Goal: Transaction & Acquisition: Purchase product/service

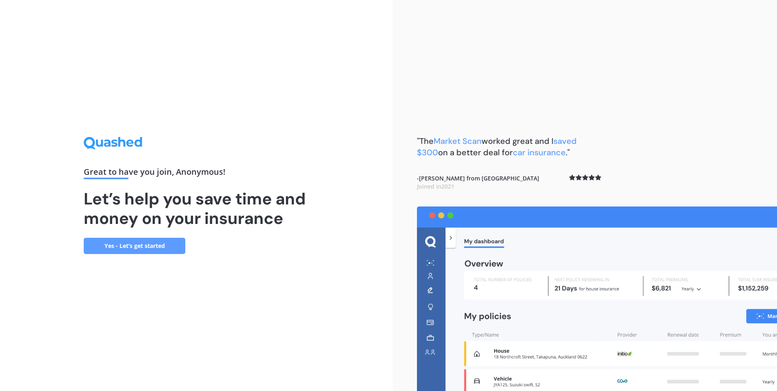
click at [158, 246] on link "Yes - Let’s get started" at bounding box center [135, 246] width 102 height 16
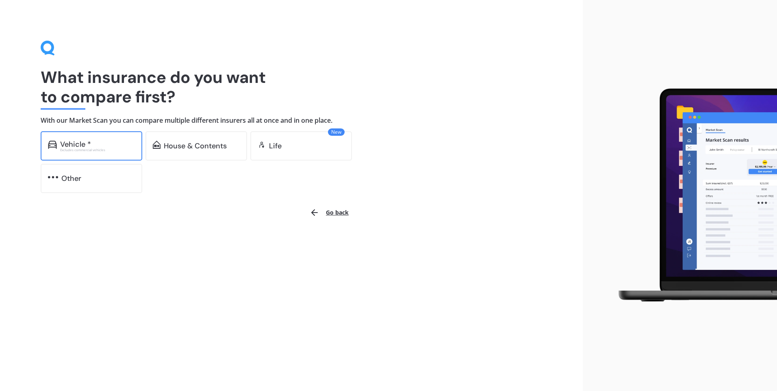
click at [105, 144] on div "Vehicle *" at bounding box center [97, 144] width 75 height 8
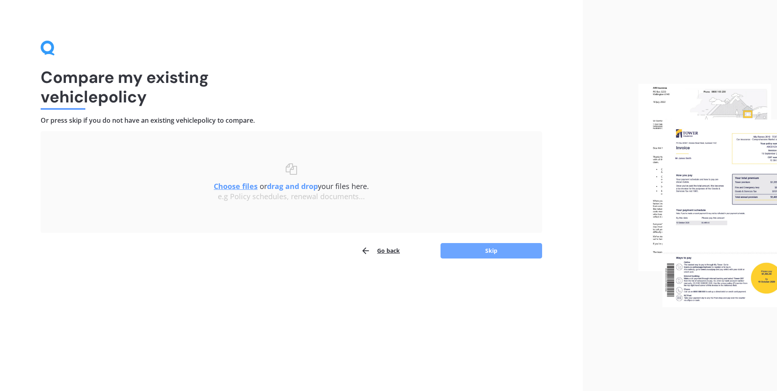
click at [468, 254] on button "Skip" at bounding box center [491, 250] width 102 height 15
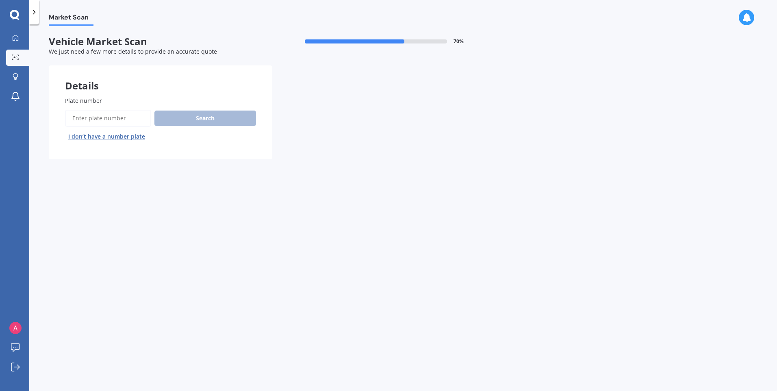
click at [113, 115] on input "Plate number" at bounding box center [108, 118] width 86 height 17
type input "rjk180"
click at [229, 121] on button "Search" at bounding box center [205, 117] width 102 height 15
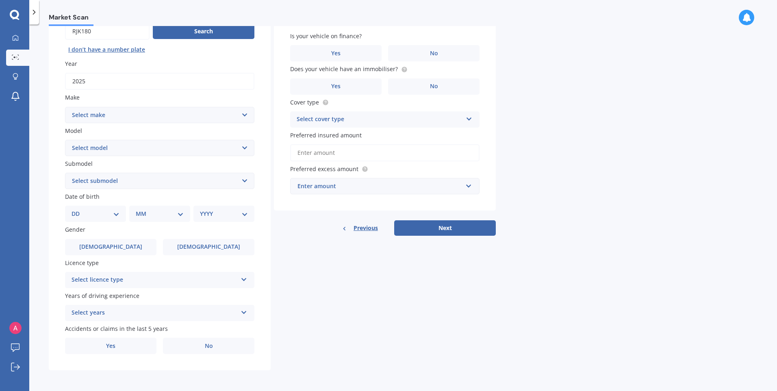
scroll to position [87, 0]
click at [134, 108] on select "Select make AC ALFA ROMEO ASTON [PERSON_NAME] AUDI AUSTIN BEDFORD Bentley BMW B…" at bounding box center [159, 114] width 189 height 16
select select "M.G"
click at [65, 106] on select "Select make AC ALFA ROMEO ASTON [PERSON_NAME] AUDI AUSTIN BEDFORD Bentley BMW B…" at bounding box center [159, 114] width 189 height 16
click at [123, 181] on select "Select submodel" at bounding box center [159, 180] width 189 height 16
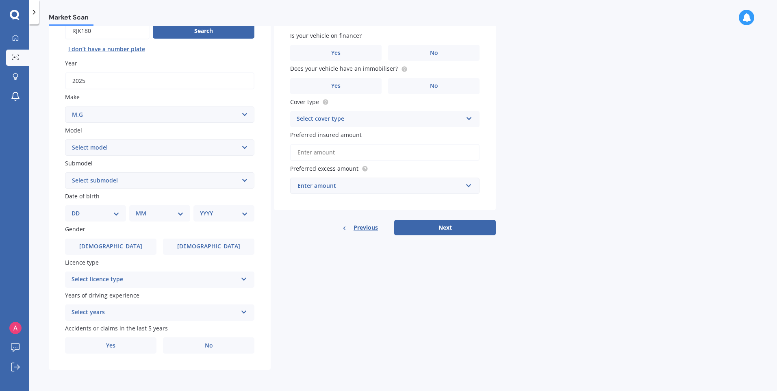
click at [123, 181] on select "Select submodel" at bounding box center [159, 180] width 189 height 16
click at [120, 142] on select "Select model HS" at bounding box center [159, 147] width 189 height 16
select select "HS"
click at [65, 139] on select "Select model HS" at bounding box center [159, 147] width 189 height 16
click at [108, 181] on select "Select submodel" at bounding box center [159, 180] width 189 height 16
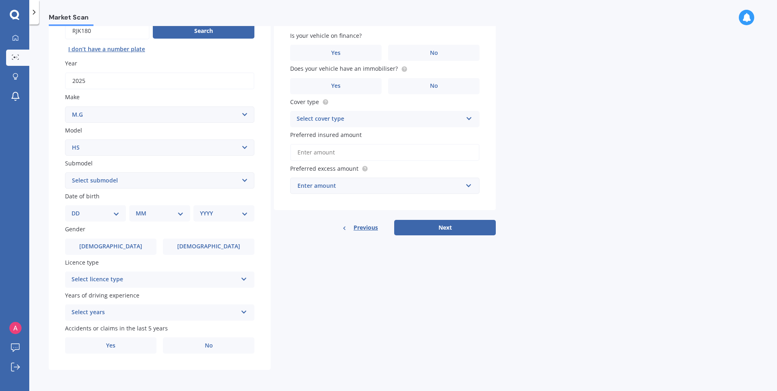
click at [108, 181] on select "Select submodel .2.0PT/4WD/6AT" at bounding box center [159, 180] width 189 height 16
click at [114, 110] on select "Select make AC ALFA ROMEO ASTON [PERSON_NAME] AUDI AUSTIN BEDFORD Bentley BMW B…" at bounding box center [159, 114] width 189 height 16
select select "M.G."
click at [65, 106] on select "Select make AC ALFA ROMEO ASTON [PERSON_NAME] AUDI AUSTIN BEDFORD Bentley BMW B…" at bounding box center [159, 114] width 189 height 16
click at [117, 138] on div "Model Select model HS" at bounding box center [159, 141] width 189 height 30
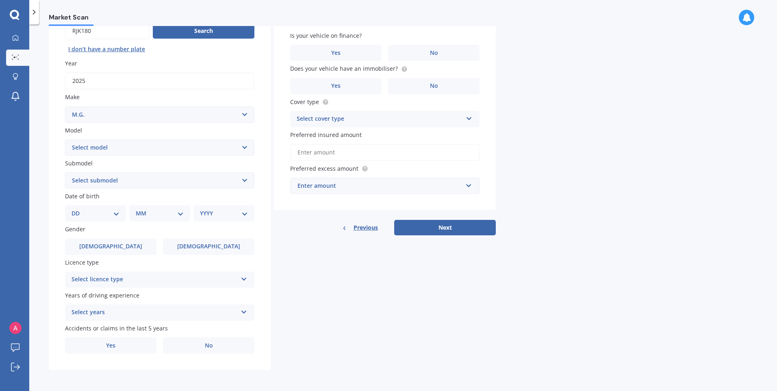
click at [104, 155] on select "Select model 3 6 GS HS Metro MG3 MG4 MGF Midget Montego TD 2000 TF 120 TF 135 T…" at bounding box center [159, 147] width 189 height 16
select select "ZS"
click at [65, 139] on select "Select model 3 6 GS HS Metro MG3 MG4 MGF Midget Montego TD 2000 TF 120 TF 135 T…" at bounding box center [159, 147] width 189 height 16
click at [117, 183] on select "Select submodel (All) Essence EV Excite 1.5 Excite 1.5/4AT Excite EV Long Range…" at bounding box center [159, 180] width 189 height 16
select select "EXCITE 1.5"
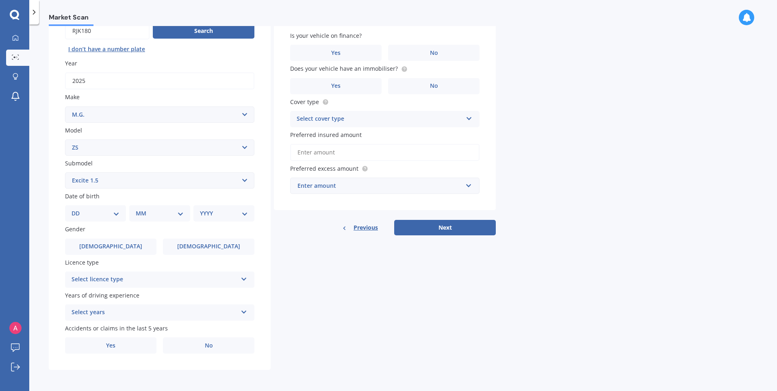
click at [65, 172] on select "Select submodel (All) Essence EV Excite 1.5 Excite 1.5/4AT Excite EV Long Range…" at bounding box center [159, 180] width 189 height 16
click at [91, 214] on select "DD 01 02 03 04 05 06 07 08 09 10 11 12 13 14 15 16 17 18 19 20 21 22 23 24 25 2…" at bounding box center [95, 213] width 48 height 9
select select "26"
click at [78, 209] on select "DD 01 02 03 04 05 06 07 08 09 10 11 12 13 14 15 16 17 18 19 20 21 22 23 24 25 2…" at bounding box center [95, 213] width 48 height 9
click at [160, 217] on select "MM 01 02 03 04 05 06 07 08 09 10 11 12" at bounding box center [161, 213] width 45 height 9
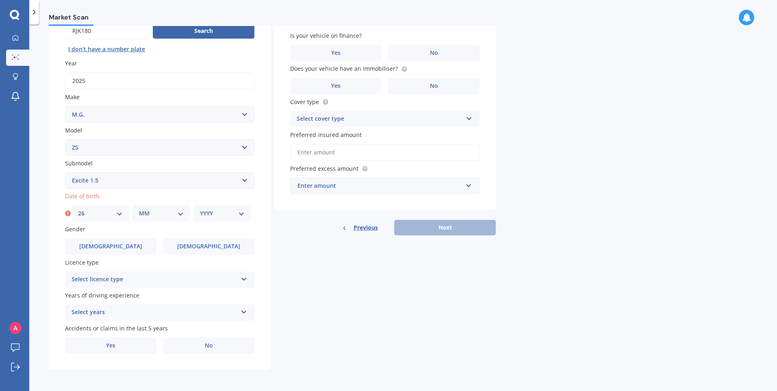
select select "08"
click at [139, 209] on select "MM 01 02 03 04 05 06 07 08 09 10 11 12" at bounding box center [161, 213] width 45 height 9
click at [216, 208] on div "YYYY 2025 2024 2023 2022 2021 2020 2019 2018 2017 2016 2015 2014 2013 2012 2011…" at bounding box center [222, 213] width 58 height 16
click at [215, 209] on select "YYYY 2025 2024 2023 2022 2021 2020 2019 2018 2017 2016 2015 2014 2013 2012 2011…" at bounding box center [222, 213] width 45 height 9
select select "1984"
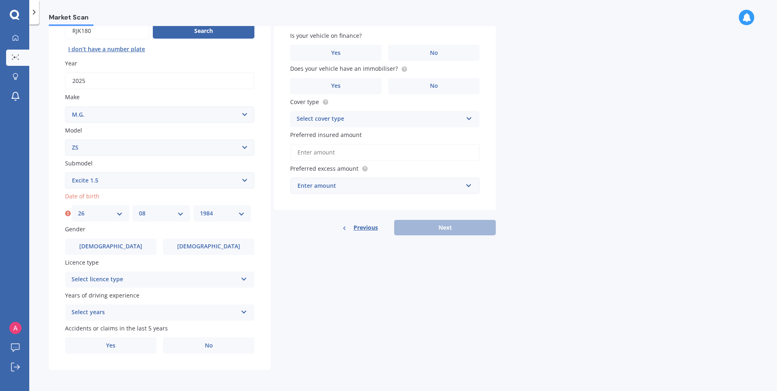
click at [200, 209] on select "YYYY 2025 2024 2023 2022 2021 2020 2019 2018 2017 2016 2015 2014 2013 2012 2011…" at bounding box center [222, 213] width 45 height 9
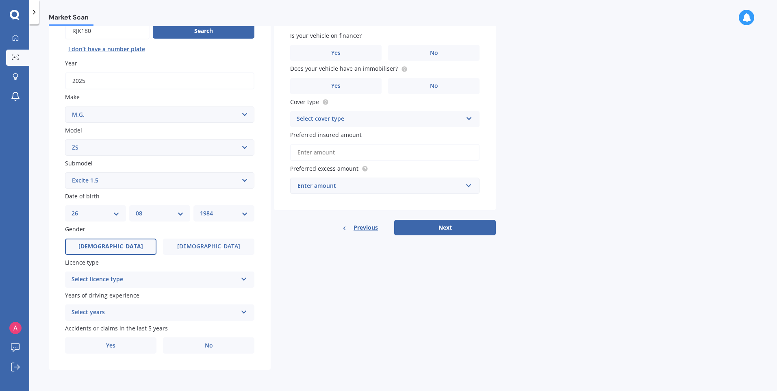
click at [117, 244] on span "[DEMOGRAPHIC_DATA]" at bounding box center [110, 246] width 65 height 7
click at [0, 0] on input "[DEMOGRAPHIC_DATA]" at bounding box center [0, 0] width 0 height 0
click at [123, 279] on div "Select licence type" at bounding box center [154, 280] width 166 height 10
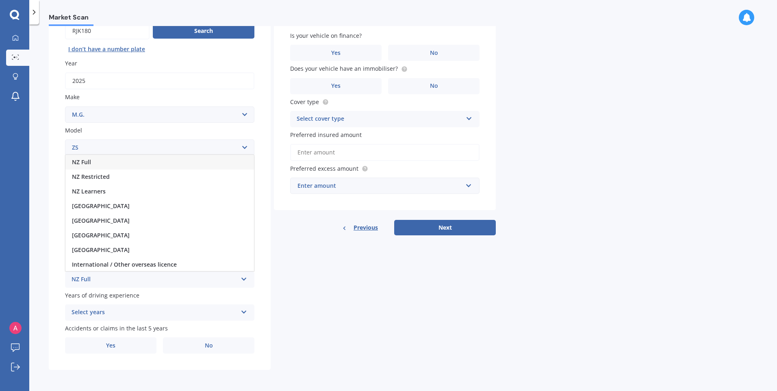
click at [113, 161] on div "NZ Full" at bounding box center [159, 162] width 188 height 15
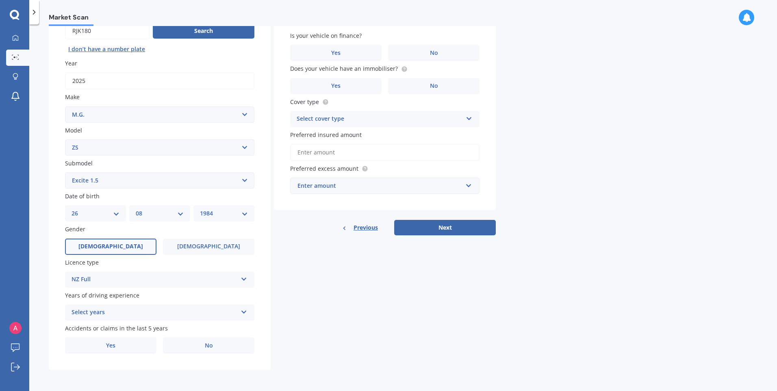
click at [107, 314] on div "Select years" at bounding box center [154, 312] width 166 height 10
click at [115, 241] on span "5 or more years" at bounding box center [94, 238] width 44 height 8
click at [123, 348] on label "Yes" at bounding box center [110, 345] width 91 height 16
click at [0, 0] on input "Yes" at bounding box center [0, 0] width 0 height 0
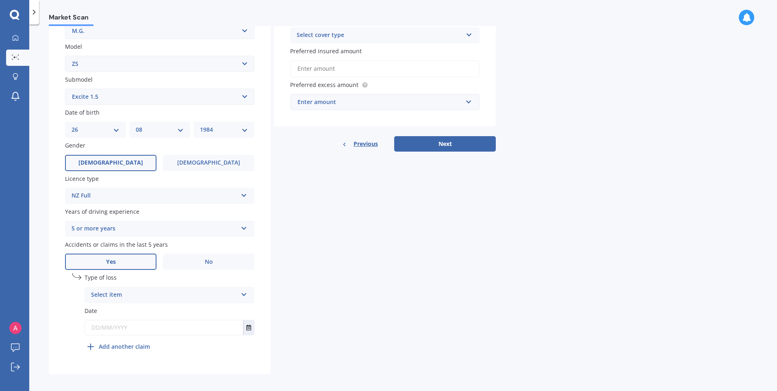
scroll to position [175, 0]
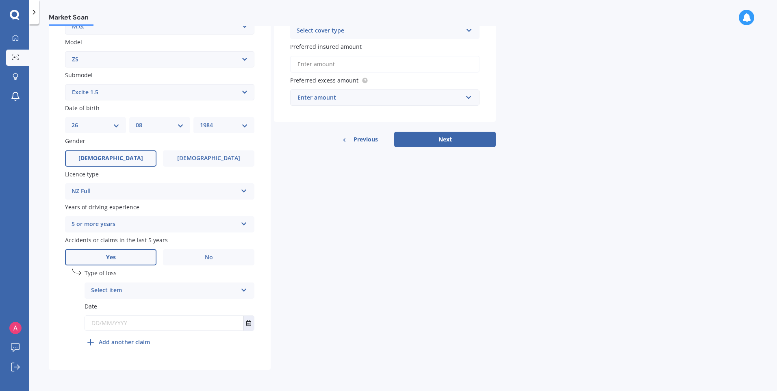
click at [119, 291] on div "Select item" at bounding box center [164, 291] width 146 height 10
click at [114, 307] on span "At fault accident" at bounding box center [114, 306] width 46 height 8
click at [145, 324] on input "text" at bounding box center [164, 323] width 158 height 15
type input "1"
type input "[DATE]"
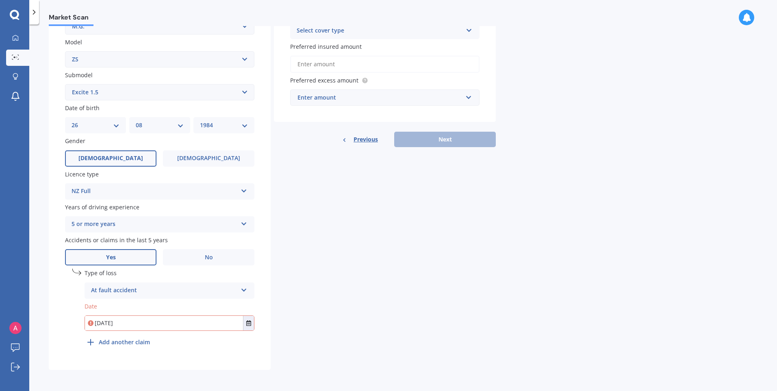
click at [340, 195] on div "Details Plate number Search I don’t have a number plate Year [DATE] Make Select…" at bounding box center [272, 130] width 447 height 480
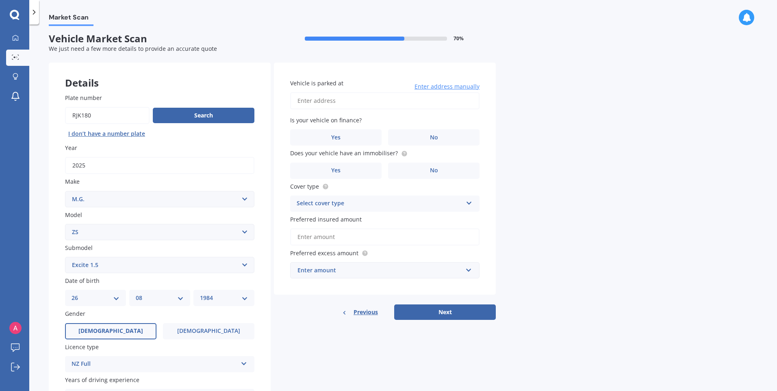
scroll to position [0, 0]
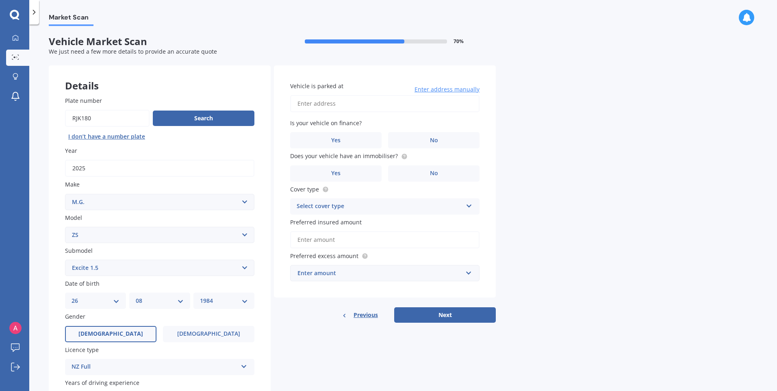
click at [320, 103] on input "Vehicle is parked at" at bounding box center [384, 103] width 189 height 17
type input "[STREET_ADDRESS]"
click at [322, 141] on label "Yes" at bounding box center [335, 140] width 91 height 16
click at [0, 0] on input "Yes" at bounding box center [0, 0] width 0 height 0
click at [432, 177] on label "No" at bounding box center [433, 173] width 91 height 16
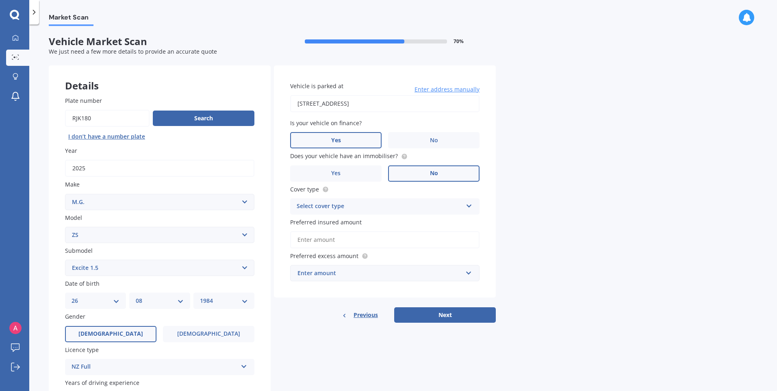
click at [0, 0] on input "No" at bounding box center [0, 0] width 0 height 0
click at [404, 156] on circle at bounding box center [403, 156] width 5 height 5
click at [343, 179] on label "Yes" at bounding box center [335, 173] width 91 height 16
click at [0, 0] on input "Yes" at bounding box center [0, 0] width 0 height 0
click at [324, 205] on div "Select cover type" at bounding box center [379, 206] width 166 height 10
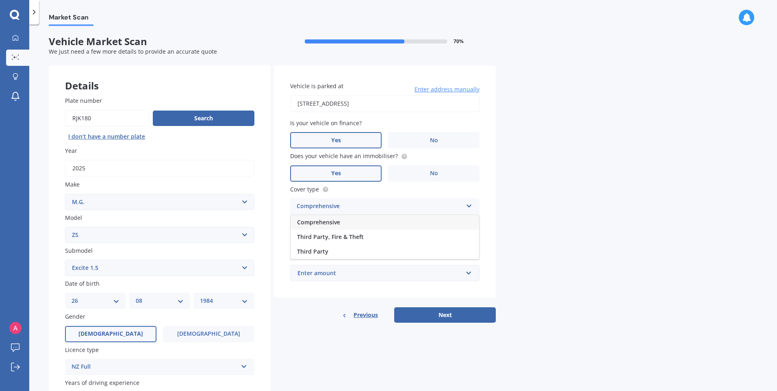
click at [325, 223] on span "Comprehensive" at bounding box center [318, 222] width 43 height 8
click at [318, 242] on input "Preferred insured amount" at bounding box center [384, 239] width 189 height 17
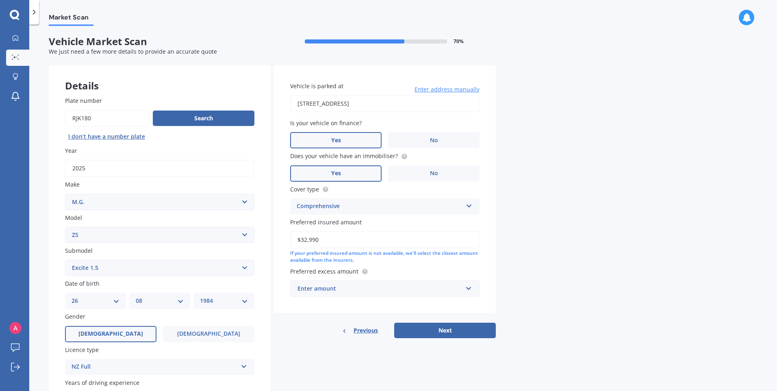
type input "$32,990"
click at [320, 286] on div "Enter amount" at bounding box center [379, 288] width 165 height 9
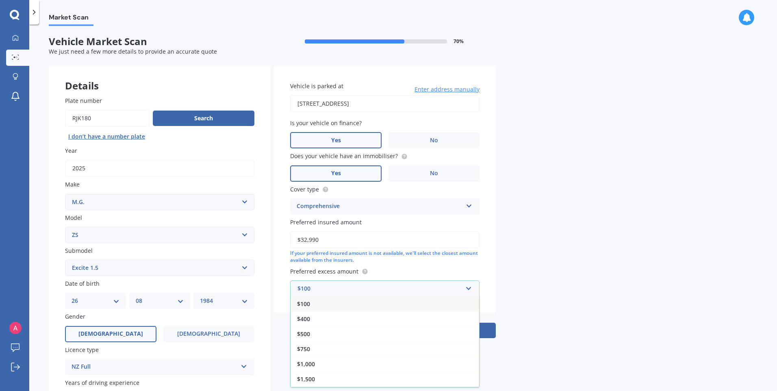
click at [308, 303] on span "$100" at bounding box center [303, 304] width 13 height 8
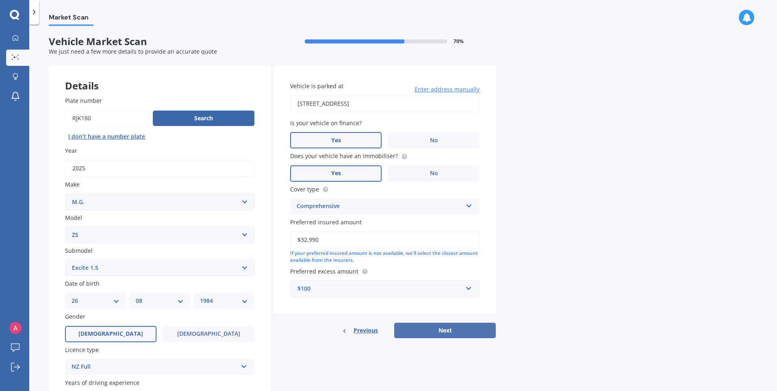
click at [452, 328] on button "Next" at bounding box center [445, 329] width 102 height 15
select select "26"
select select "08"
select select "1984"
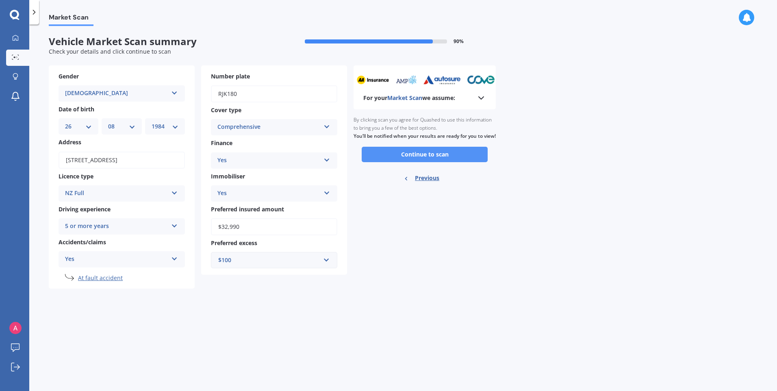
click at [428, 162] on button "Continue to scan" at bounding box center [424, 154] width 126 height 15
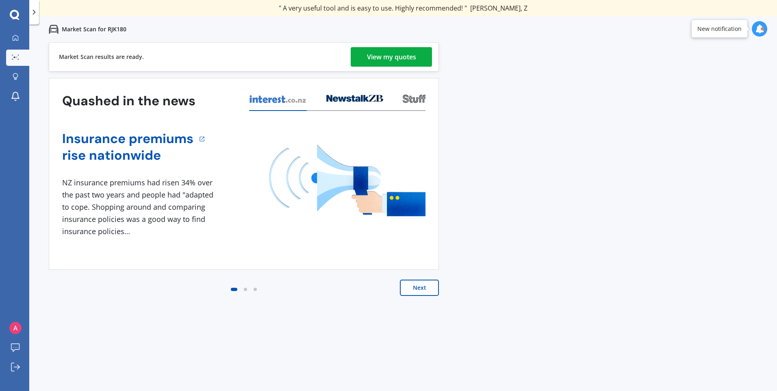
click at [420, 285] on button "Next" at bounding box center [419, 287] width 39 height 16
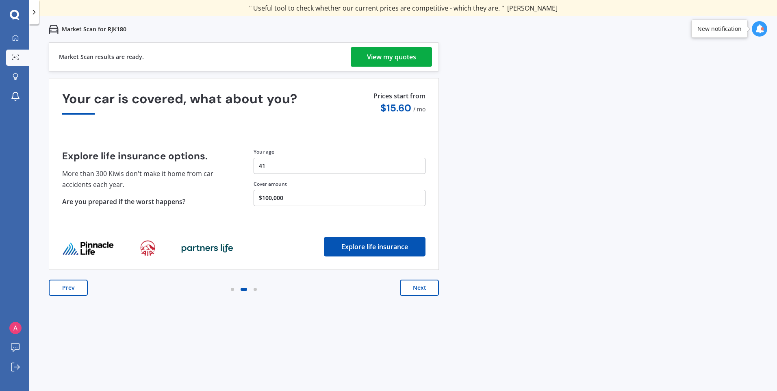
click at [369, 59] on div "View my quotes" at bounding box center [391, 56] width 49 height 19
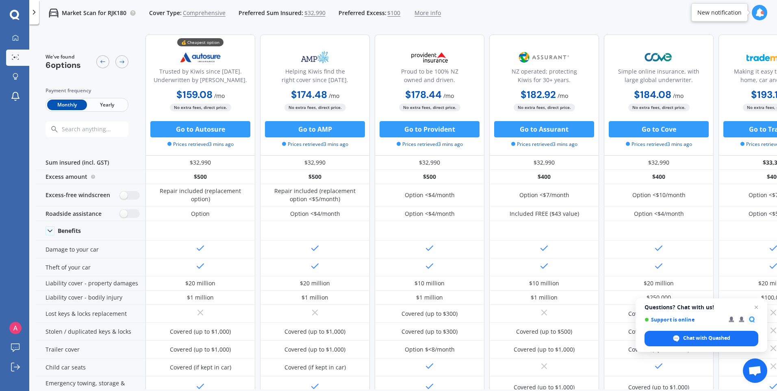
click at [392, 15] on span "$100" at bounding box center [393, 13] width 13 height 8
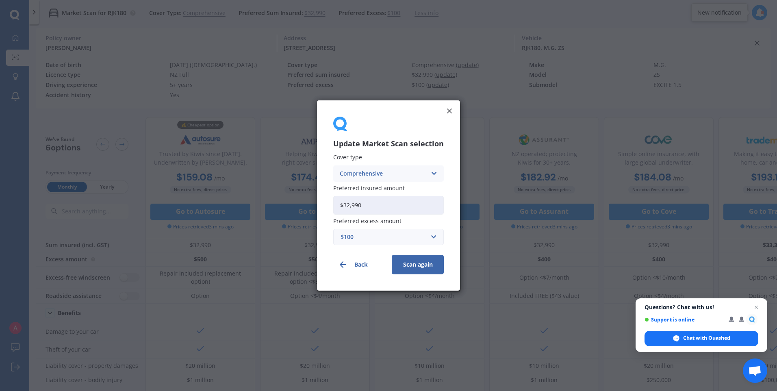
click at [363, 239] on div "$100" at bounding box center [383, 236] width 86 height 9
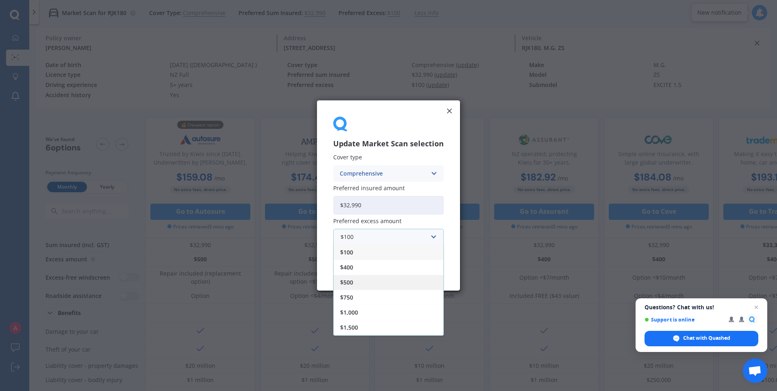
click at [359, 279] on div "$500" at bounding box center [388, 282] width 110 height 15
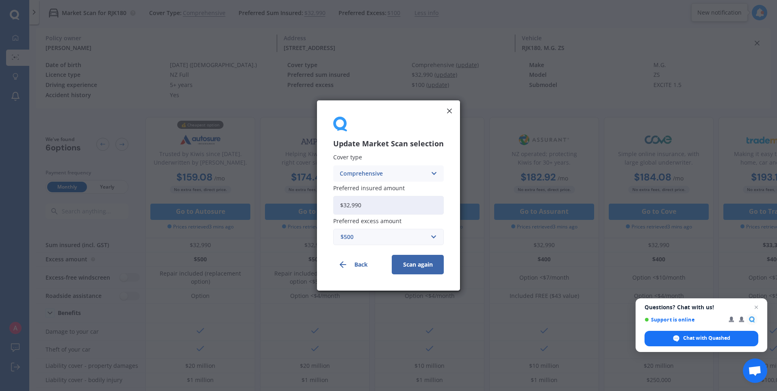
click at [424, 266] on button "Scan again" at bounding box center [418, 264] width 52 height 19
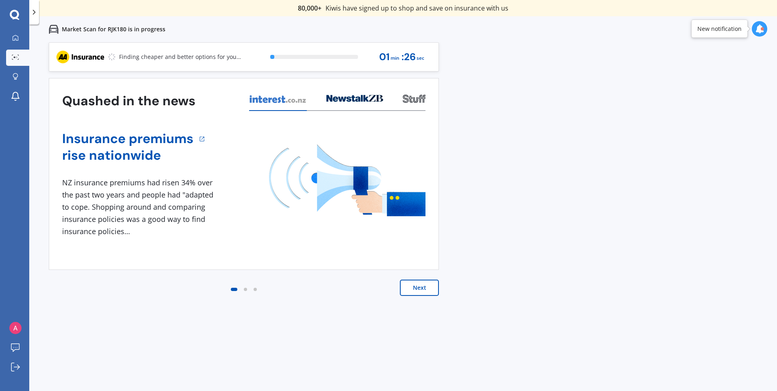
click at [418, 287] on button "Next" at bounding box center [419, 287] width 39 height 16
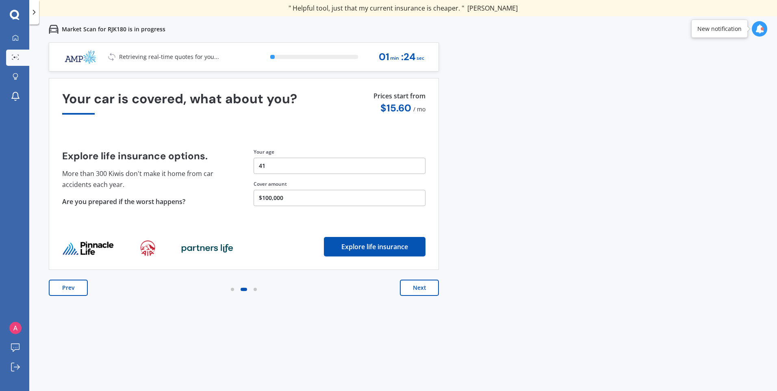
click at [414, 292] on button "Next" at bounding box center [419, 287] width 39 height 16
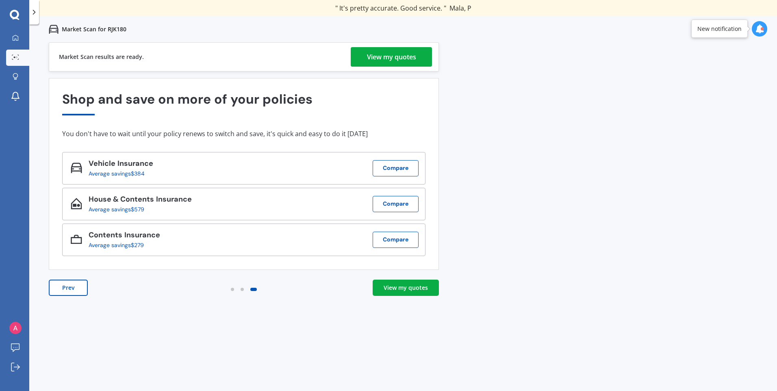
click at [374, 55] on div "View my quotes" at bounding box center [391, 56] width 49 height 19
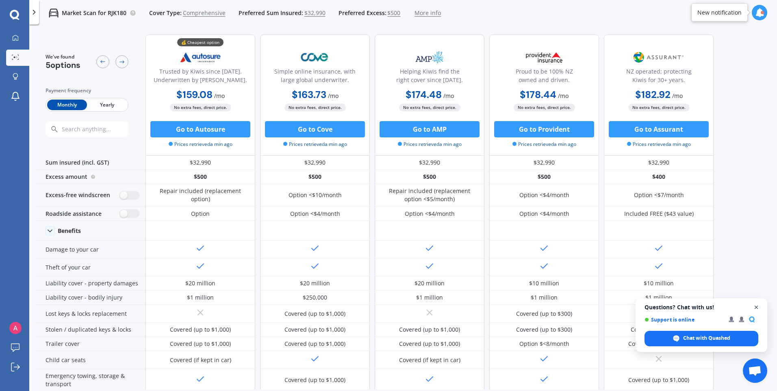
click at [756, 306] on span "Close chat" at bounding box center [756, 307] width 10 height 10
